Goal: Task Accomplishment & Management: Manage account settings

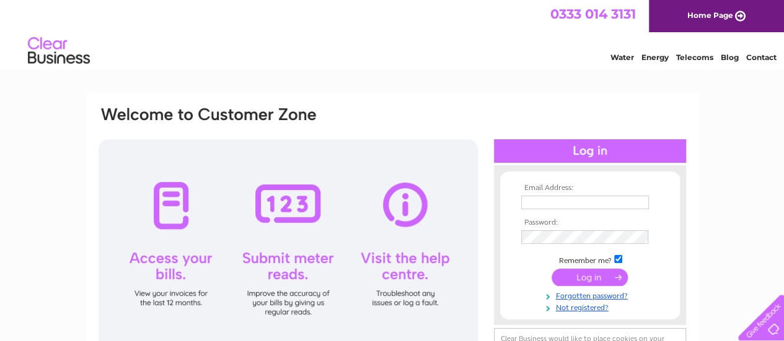
type input "pureclitheroe@gmail.com"
click at [548, 277] on input "submit" at bounding box center [589, 277] width 76 height 17
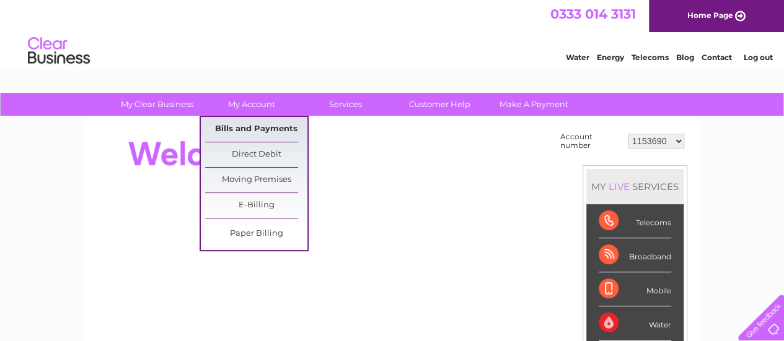
click at [240, 126] on link "Bills and Payments" at bounding box center [256, 129] width 102 height 25
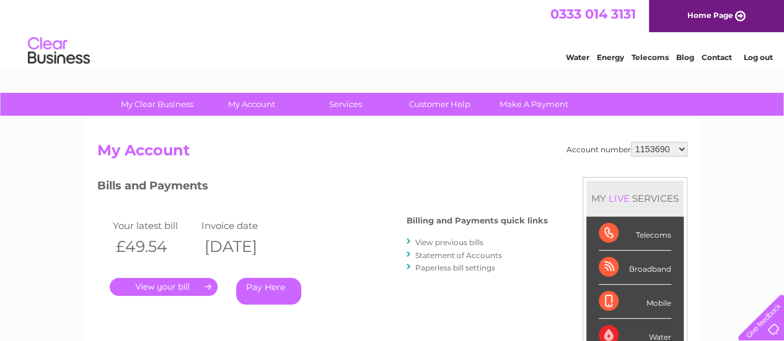
click at [683, 148] on select "1153690 30304821" at bounding box center [659, 149] width 56 height 15
select select "30304821"
click at [631, 142] on select "1153690 30304821" at bounding box center [659, 149] width 56 height 15
click at [441, 242] on link "View previous bills" at bounding box center [449, 242] width 68 height 9
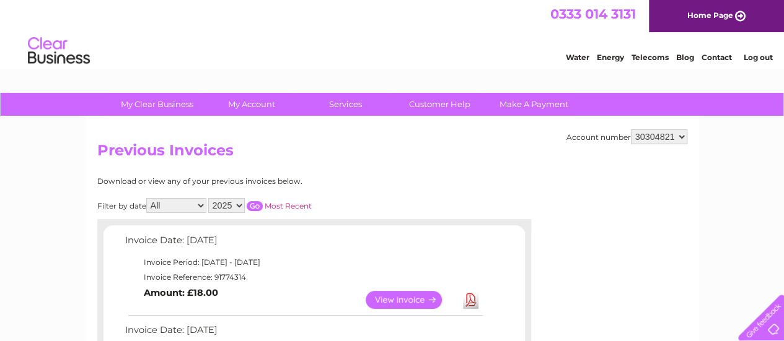
click at [201, 206] on select "All January February March April May June July August September October Novembe…" at bounding box center [176, 205] width 60 height 15
select select "8"
click at [147, 198] on select "All January February March April May June July August September October Novembe…" at bounding box center [176, 205] width 60 height 15
click at [255, 205] on input "button" at bounding box center [255, 206] width 16 height 10
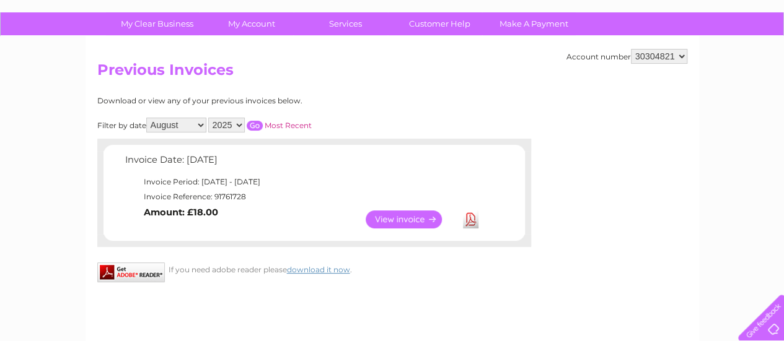
scroll to position [82, 0]
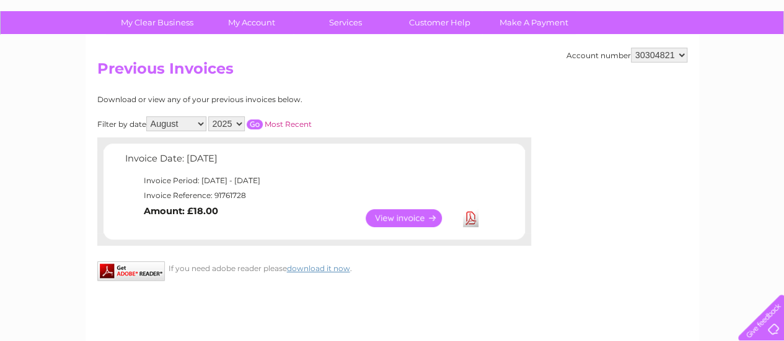
click at [390, 221] on link "View" at bounding box center [410, 218] width 91 height 18
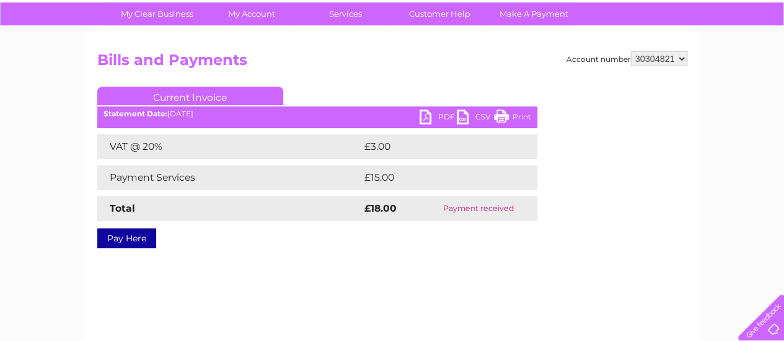
scroll to position [89, 0]
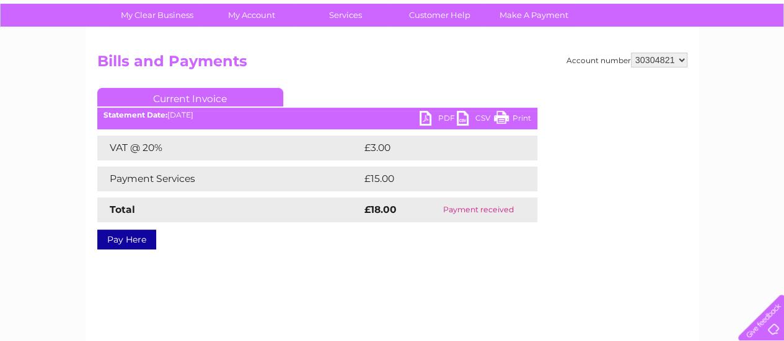
click at [429, 119] on link "PDF" at bounding box center [437, 120] width 37 height 18
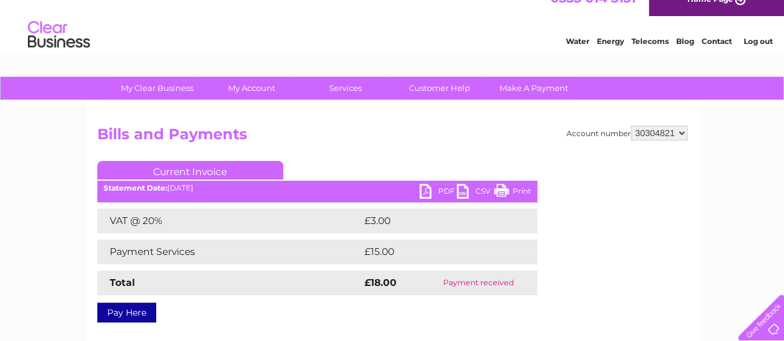
scroll to position [0, 0]
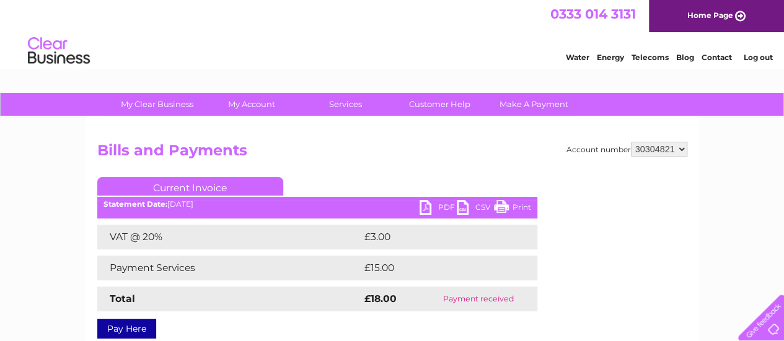
click at [681, 150] on select "1153690 30304821" at bounding box center [659, 149] width 56 height 15
select select "1153690"
click at [631, 142] on select "1153690 30304821" at bounding box center [659, 149] width 56 height 15
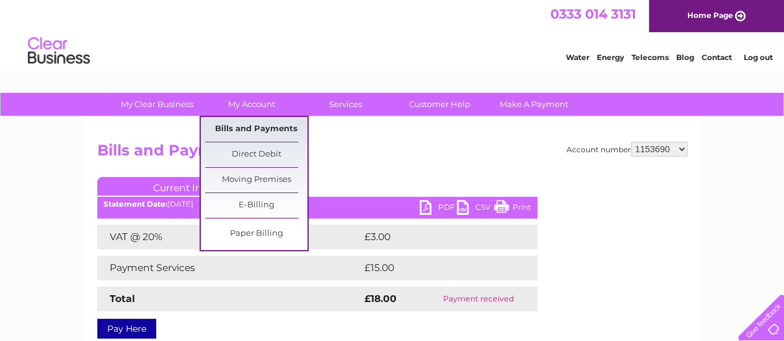
click at [253, 127] on link "Bills and Payments" at bounding box center [256, 129] width 102 height 25
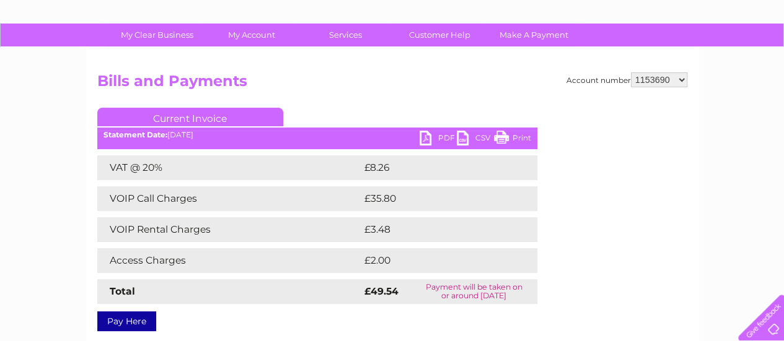
scroll to position [61, 0]
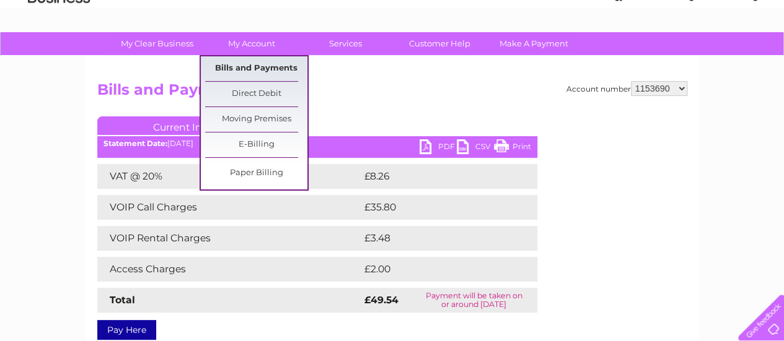
click at [253, 66] on link "Bills and Payments" at bounding box center [256, 68] width 102 height 25
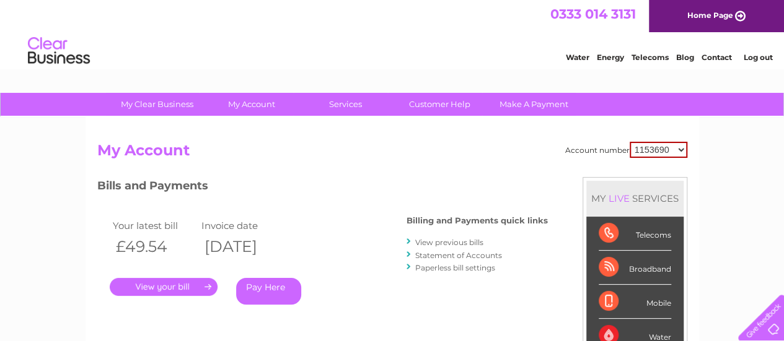
click at [440, 241] on link "View previous bills" at bounding box center [449, 242] width 68 height 9
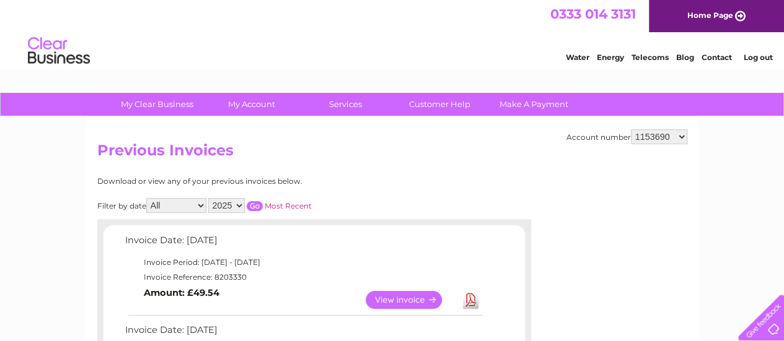
click at [202, 206] on select "All January February March April May June July August September October Novembe…" at bounding box center [176, 205] width 60 height 15
click at [147, 198] on select "All January February March April May June July August September October Novembe…" at bounding box center [176, 205] width 60 height 15
click at [250, 208] on input "button" at bounding box center [255, 206] width 16 height 10
click at [199, 208] on select "All January February March April May June July August September October Novembe…" at bounding box center [176, 205] width 60 height 15
select select "9"
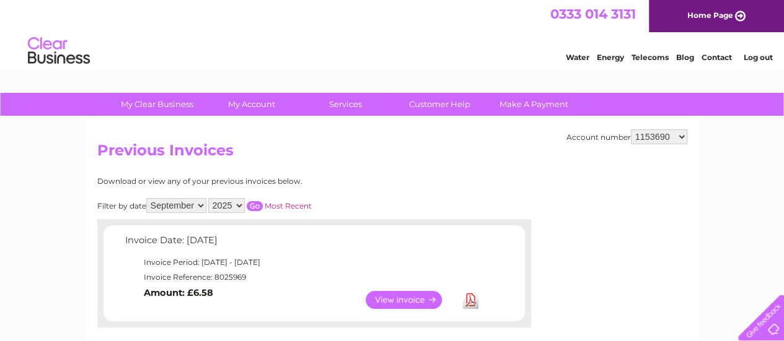
click at [147, 198] on select "All January February March April May June July August September October Novembe…" at bounding box center [176, 205] width 60 height 15
click at [257, 206] on input "button" at bounding box center [255, 206] width 16 height 10
click at [409, 299] on link "View" at bounding box center [410, 300] width 91 height 18
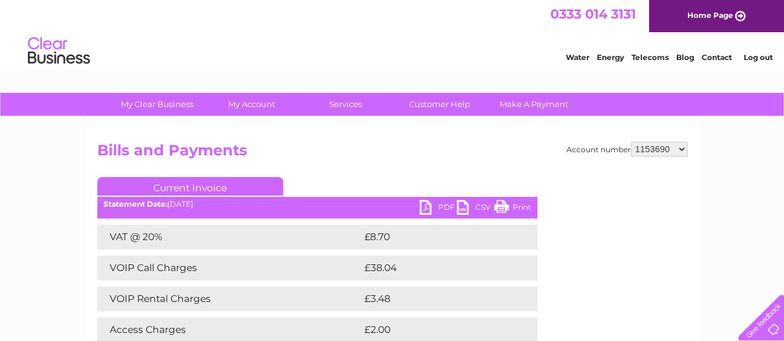
click at [426, 207] on link "PDF" at bounding box center [437, 209] width 37 height 18
click at [759, 56] on link "Log out" at bounding box center [757, 57] width 29 height 9
